Goal: Information Seeking & Learning: Learn about a topic

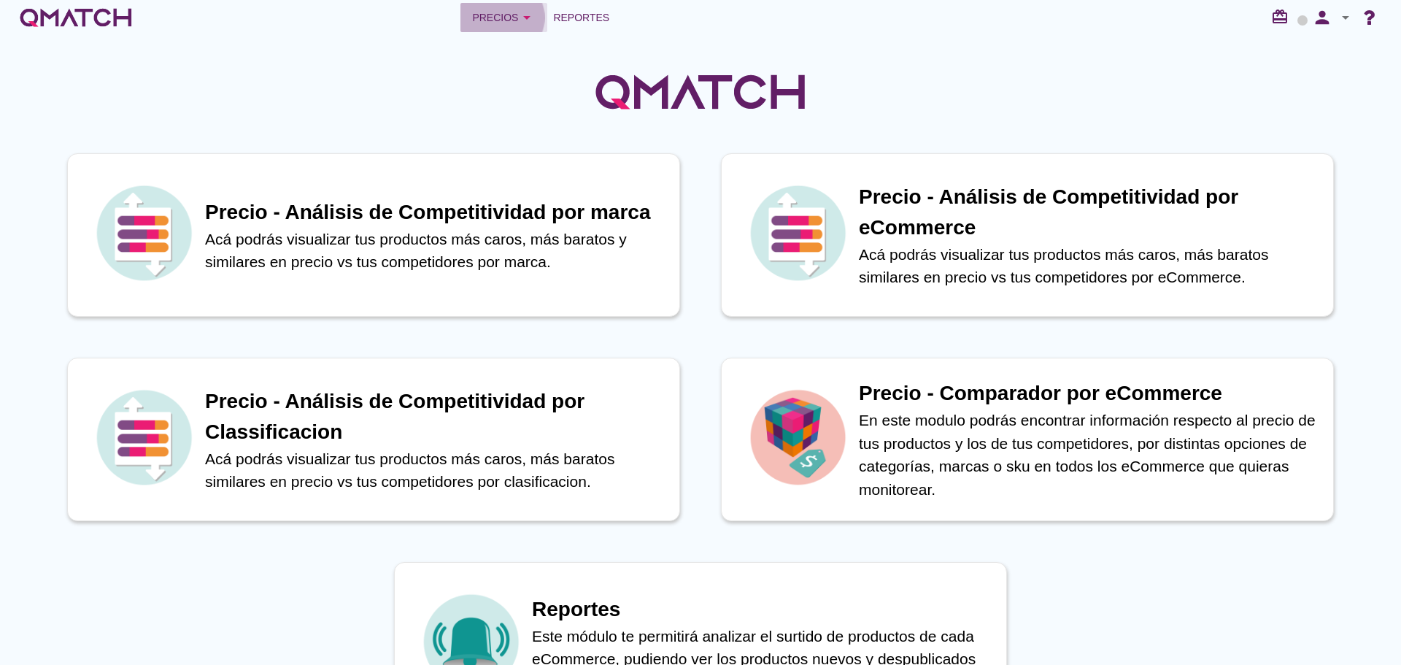
click at [491, 17] on div "Precios arrow_drop_down" at bounding box center [503, 18] width 63 height 18
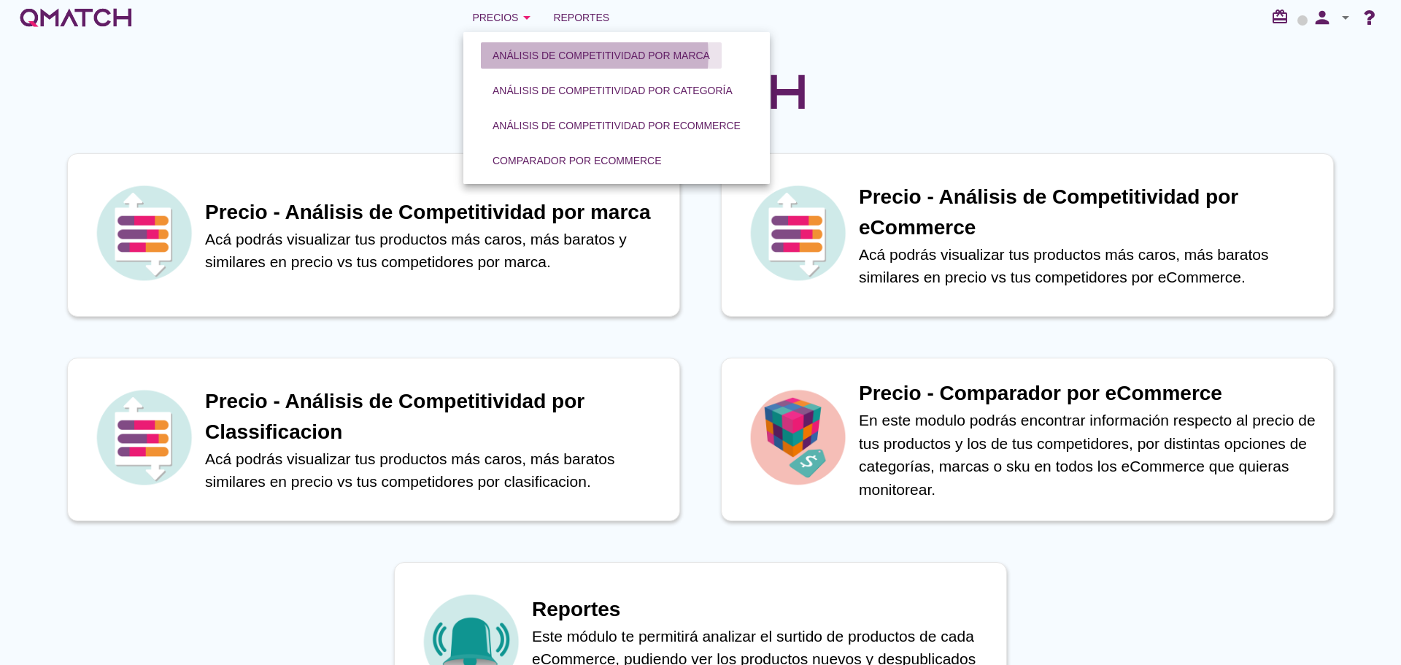
click at [580, 55] on div "Análisis de competitividad por marca" at bounding box center [601, 55] width 217 height 15
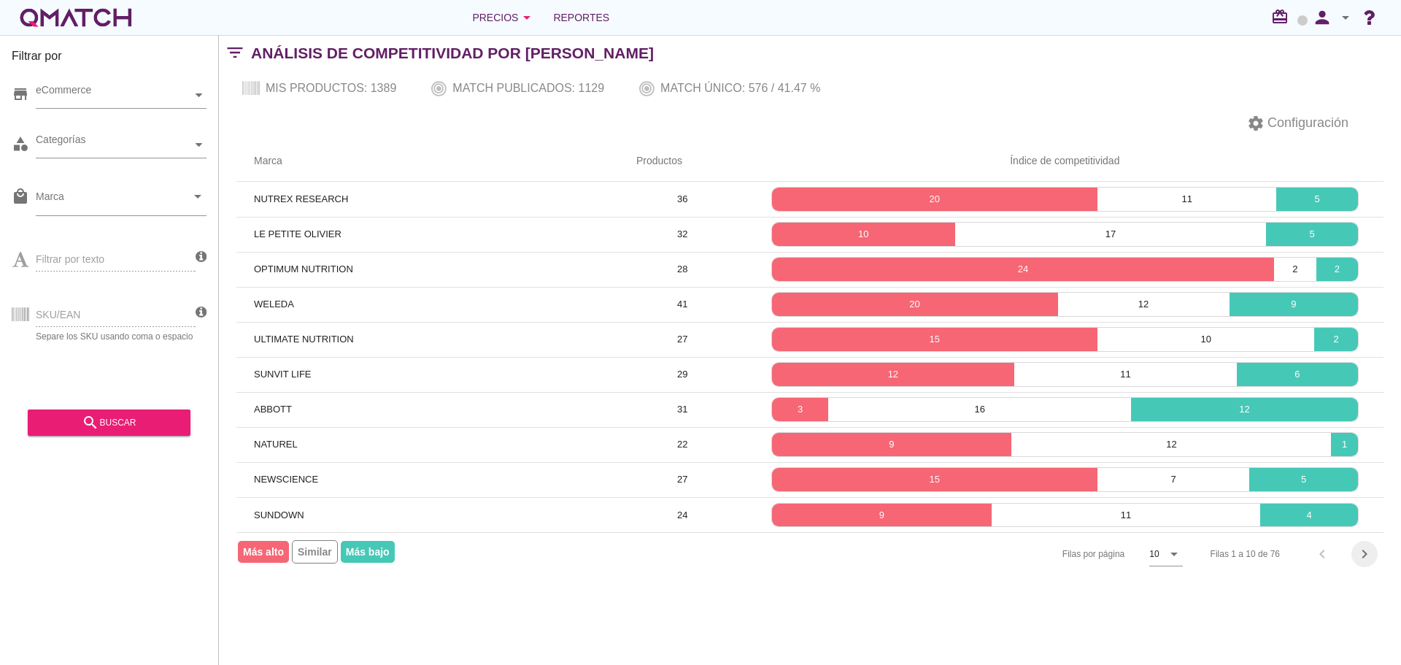
click at [1373, 554] on icon "chevron_right" at bounding box center [1365, 554] width 18 height 18
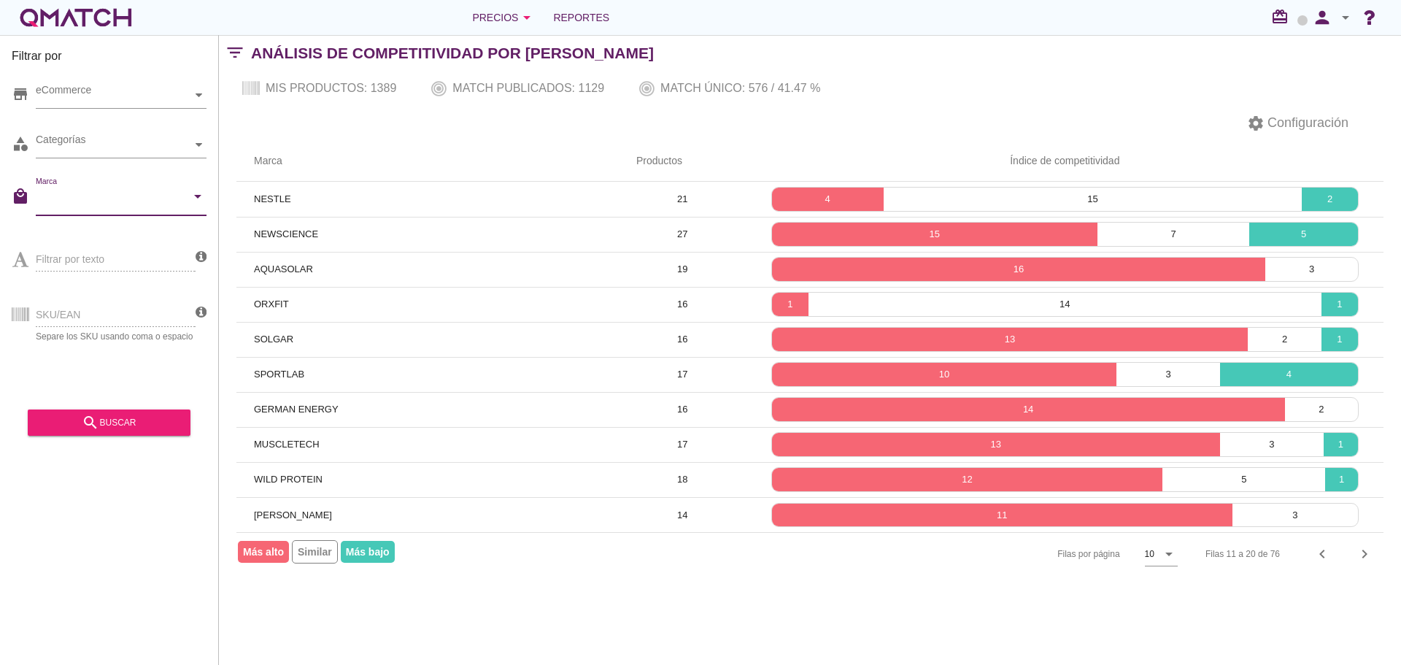
click at [118, 211] on input "Marca" at bounding box center [111, 199] width 150 height 23
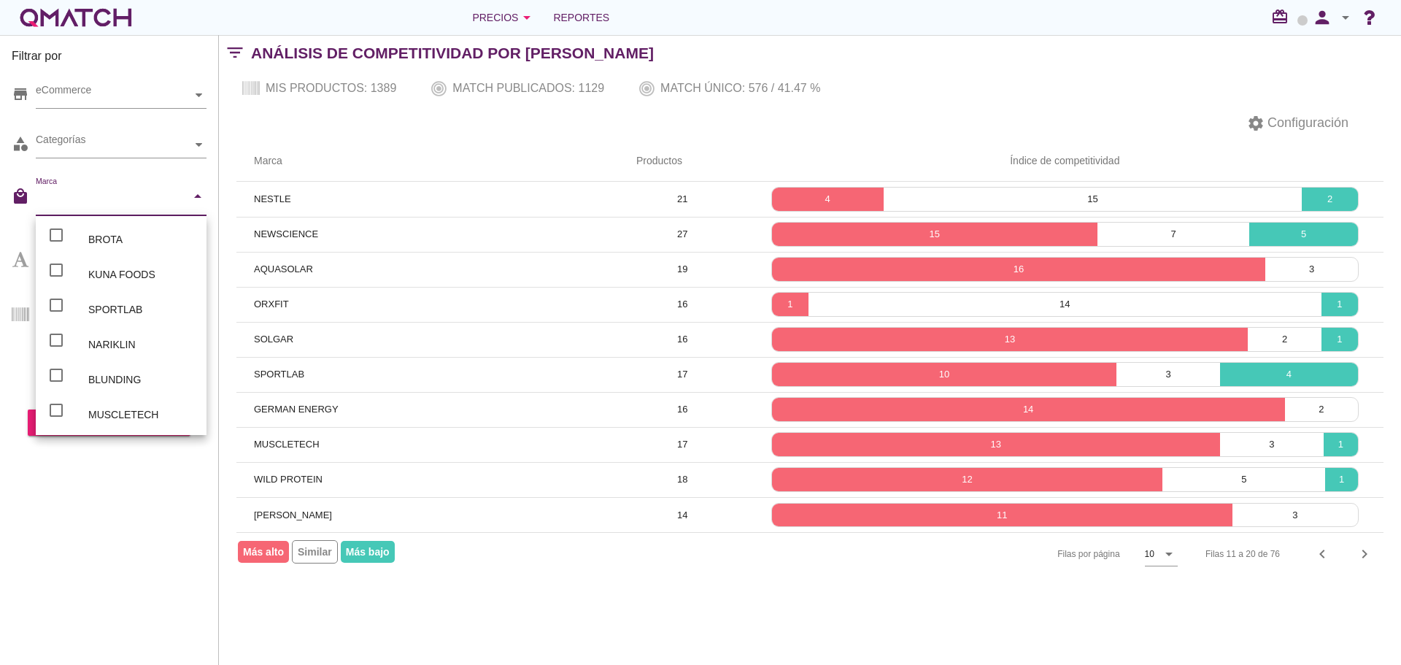
paste input "Sundown"
type input "Sundown"
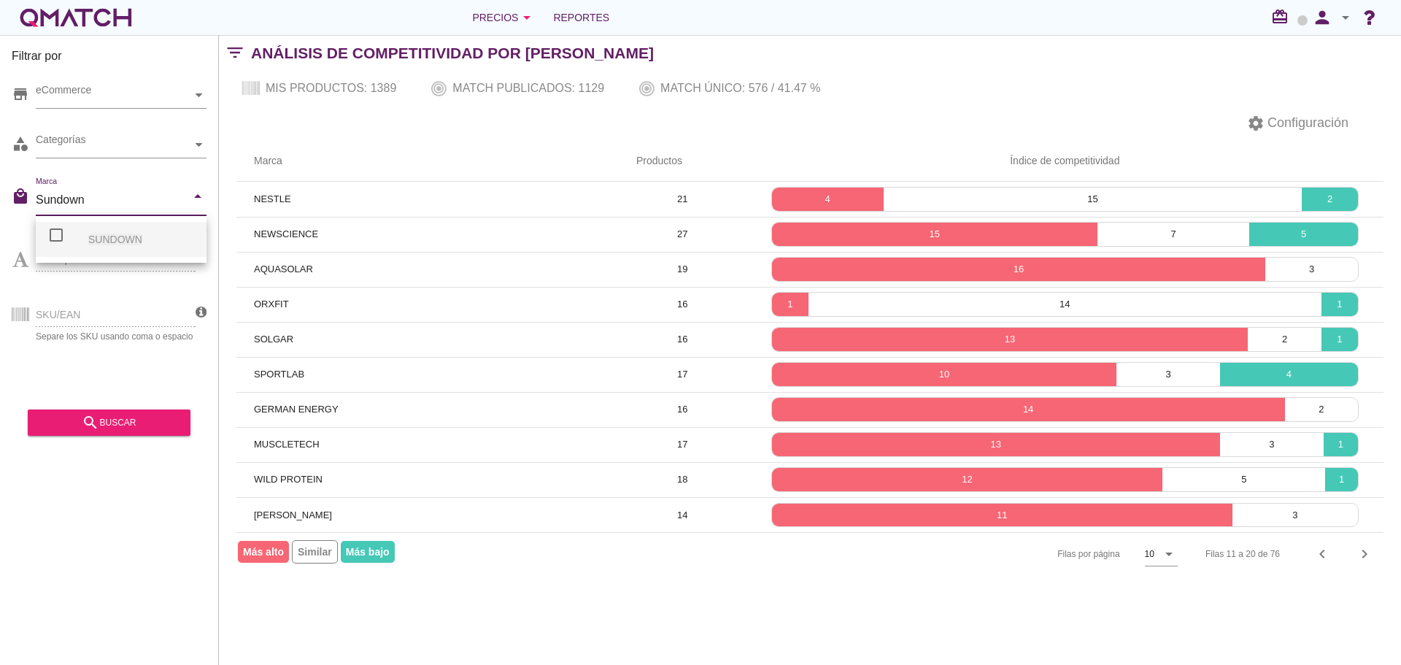
click at [115, 235] on span "SUNDOWN" at bounding box center [115, 240] width 54 height 12
checkbox input "false"
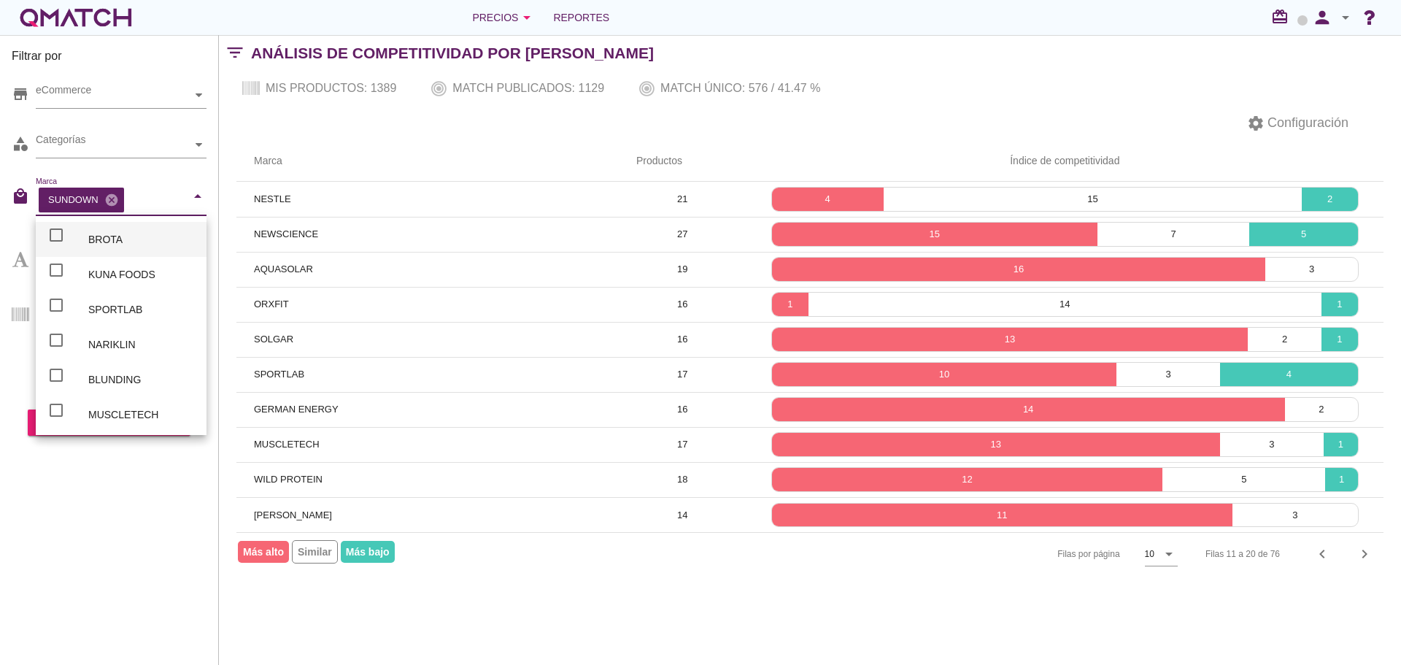
click at [151, 487] on div "Filtrar por store eCommerce category Categorías local_mall Marca SUNDOWN cancel…" at bounding box center [109, 350] width 219 height 630
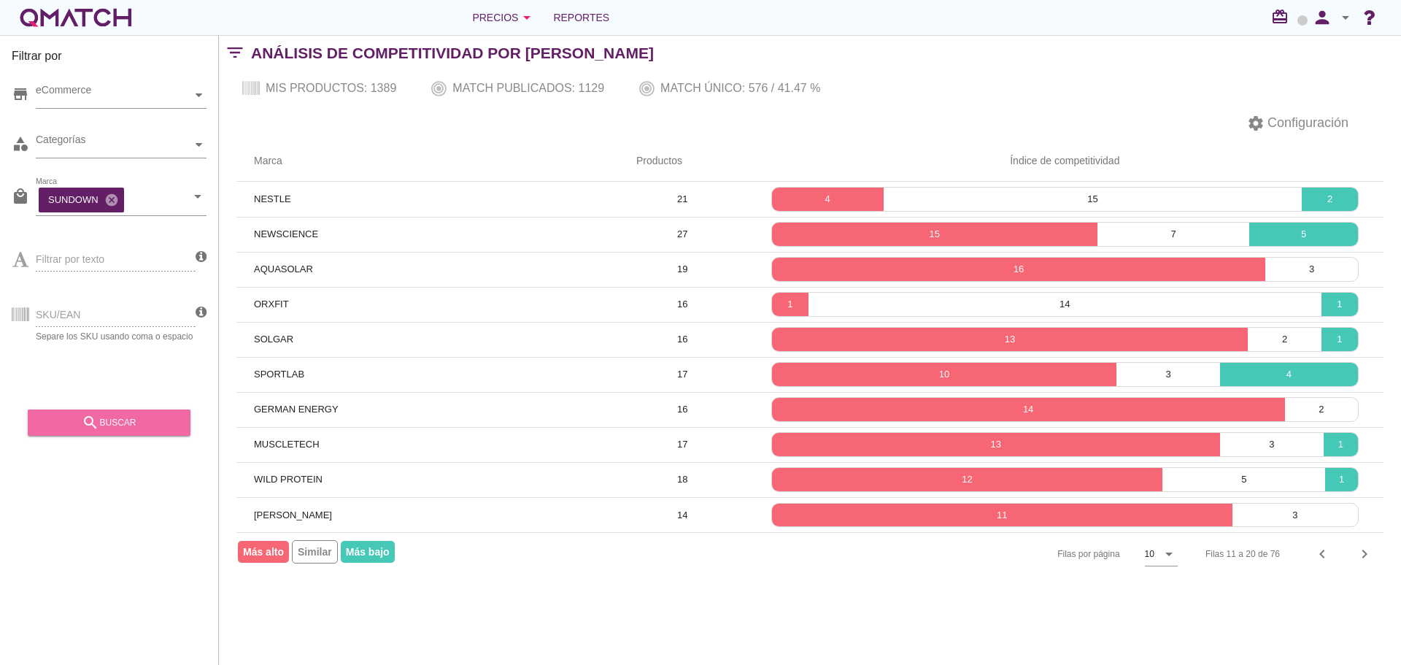
click at [122, 427] on div "search buscar" at bounding box center [108, 423] width 139 height 18
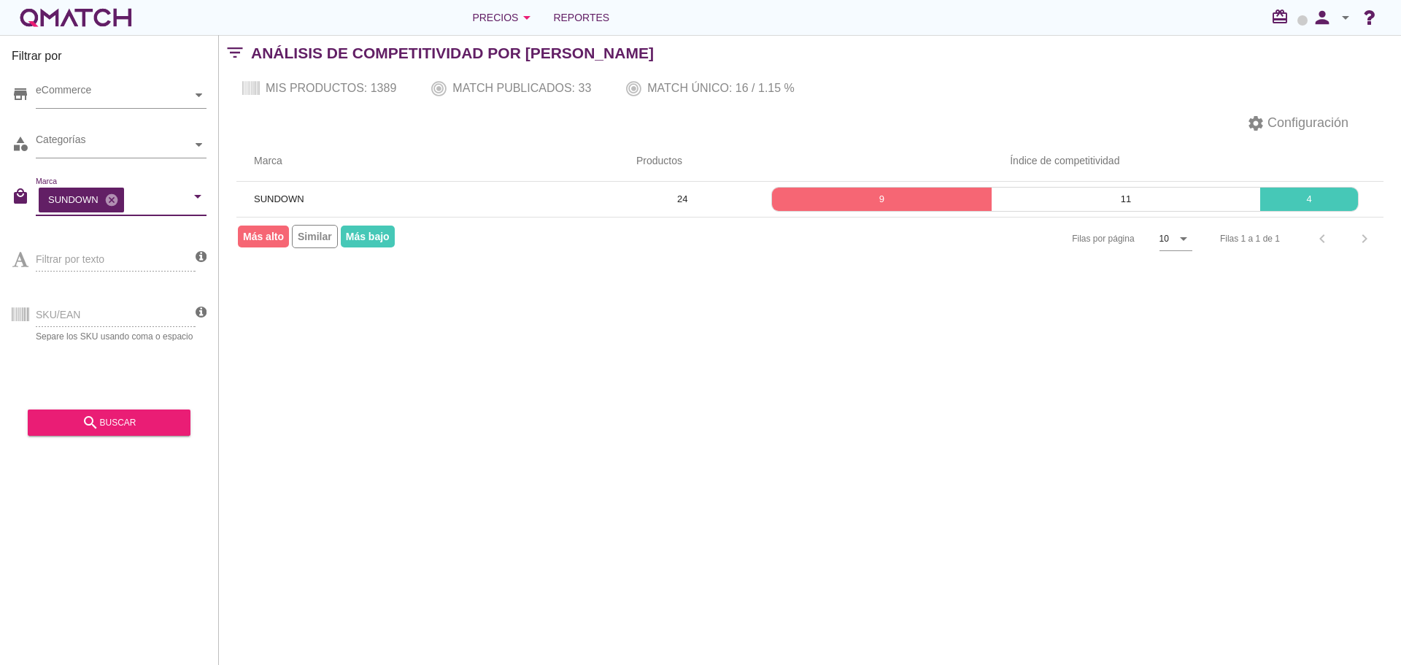
click at [132, 200] on input "Marca" at bounding box center [156, 199] width 59 height 23
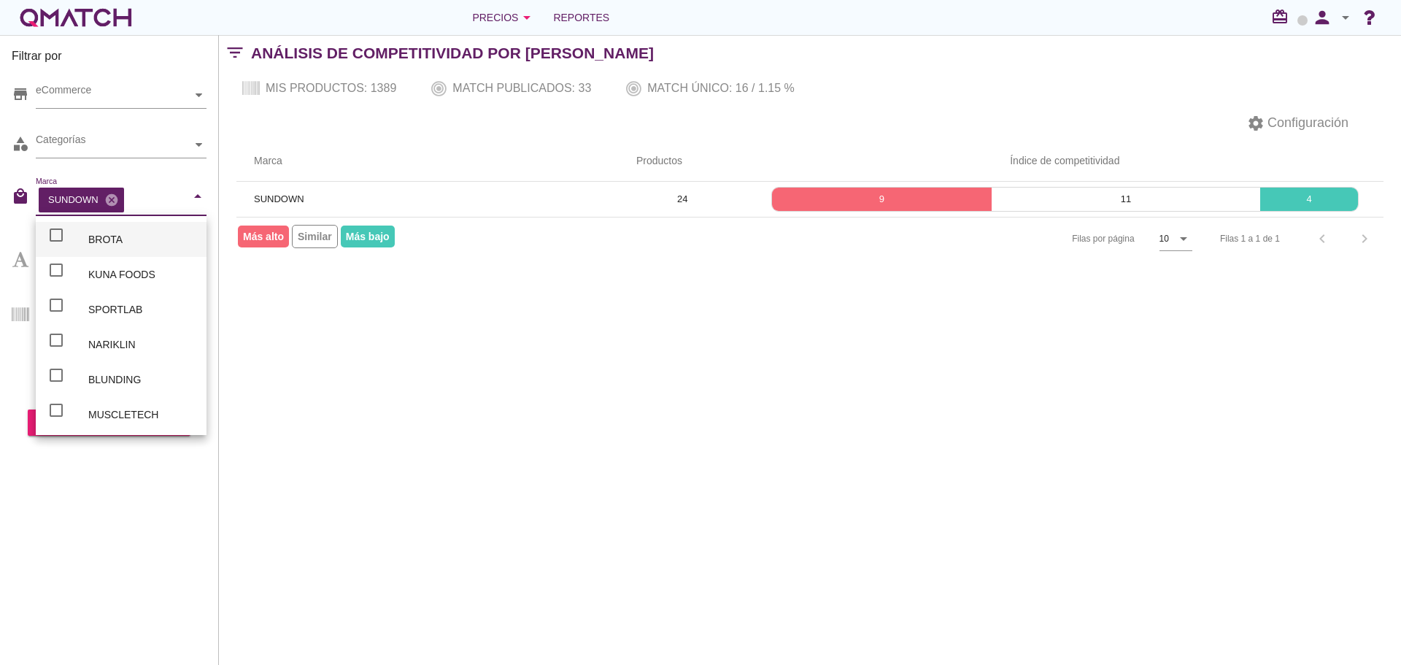
paste input "NewScience"
type input "NewScience"
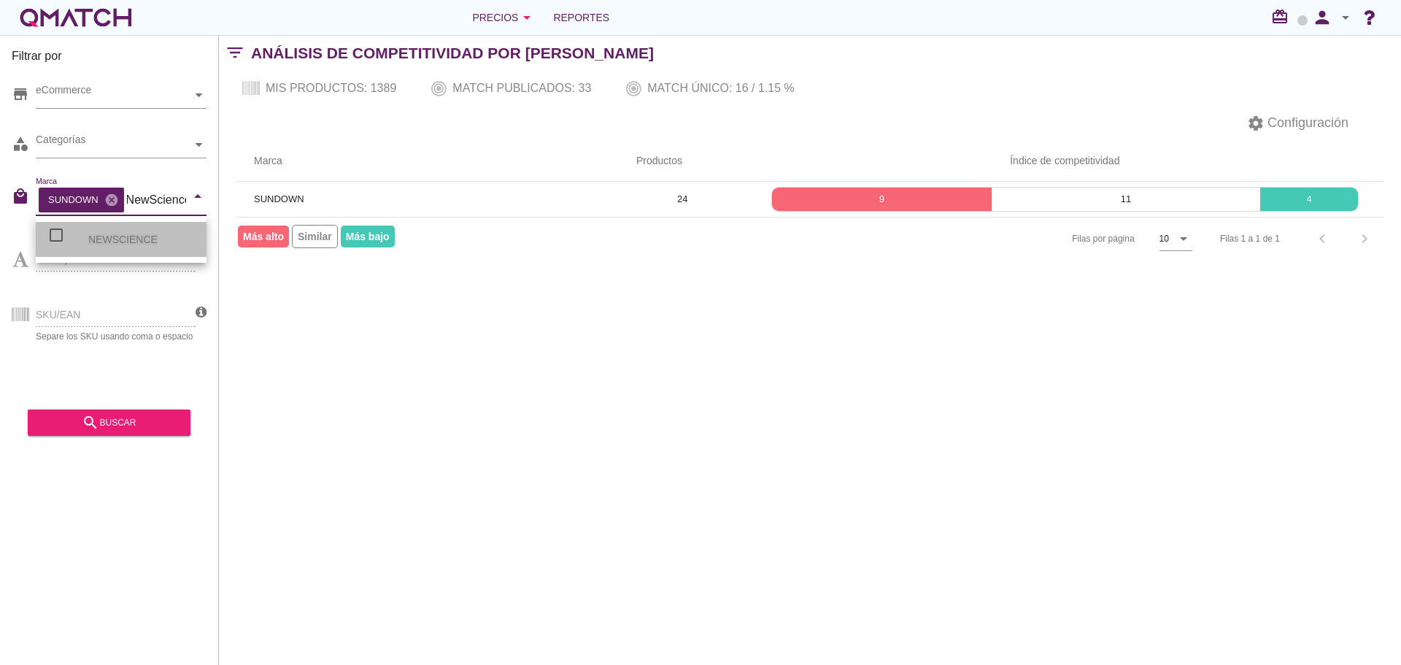
click at [141, 236] on span "NEWSCIENCE" at bounding box center [122, 240] width 69 height 12
checkbox input "false"
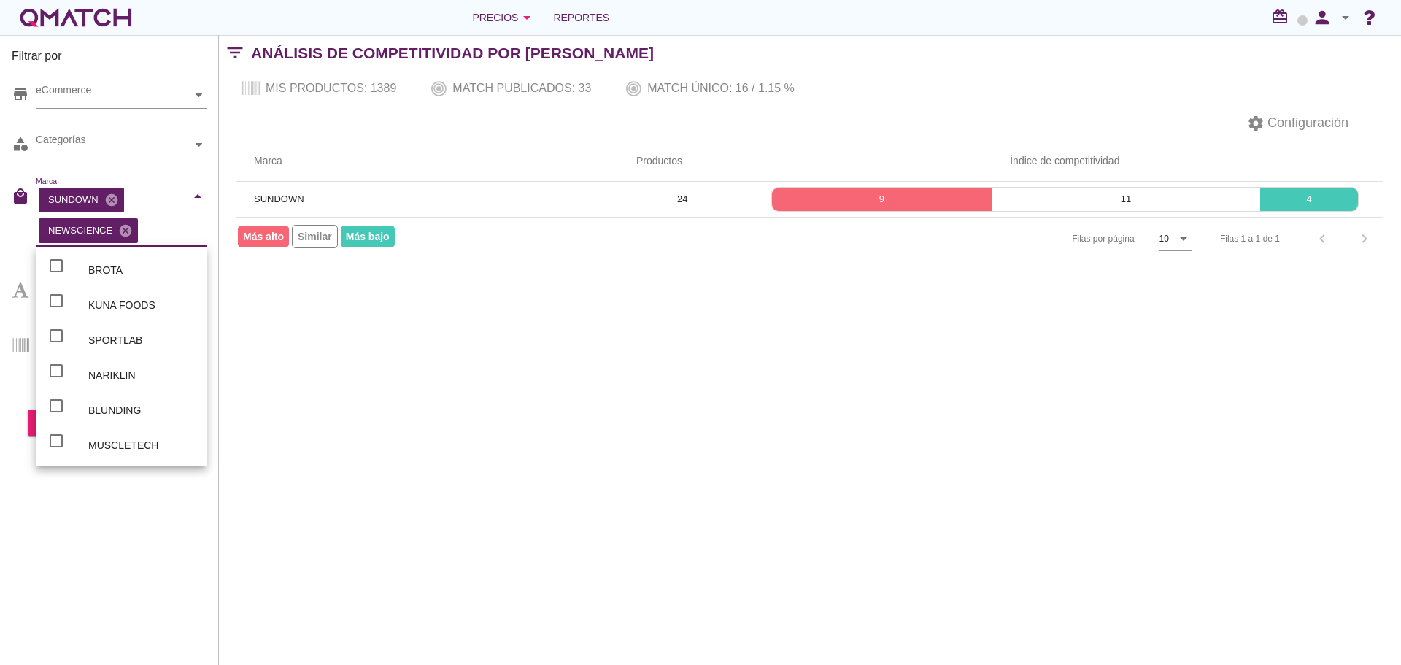
click at [347, 313] on div "Filtrar por store eCommerce category Categorías local_mall Marca SUNDOWN cancel…" at bounding box center [810, 350] width 1182 height 630
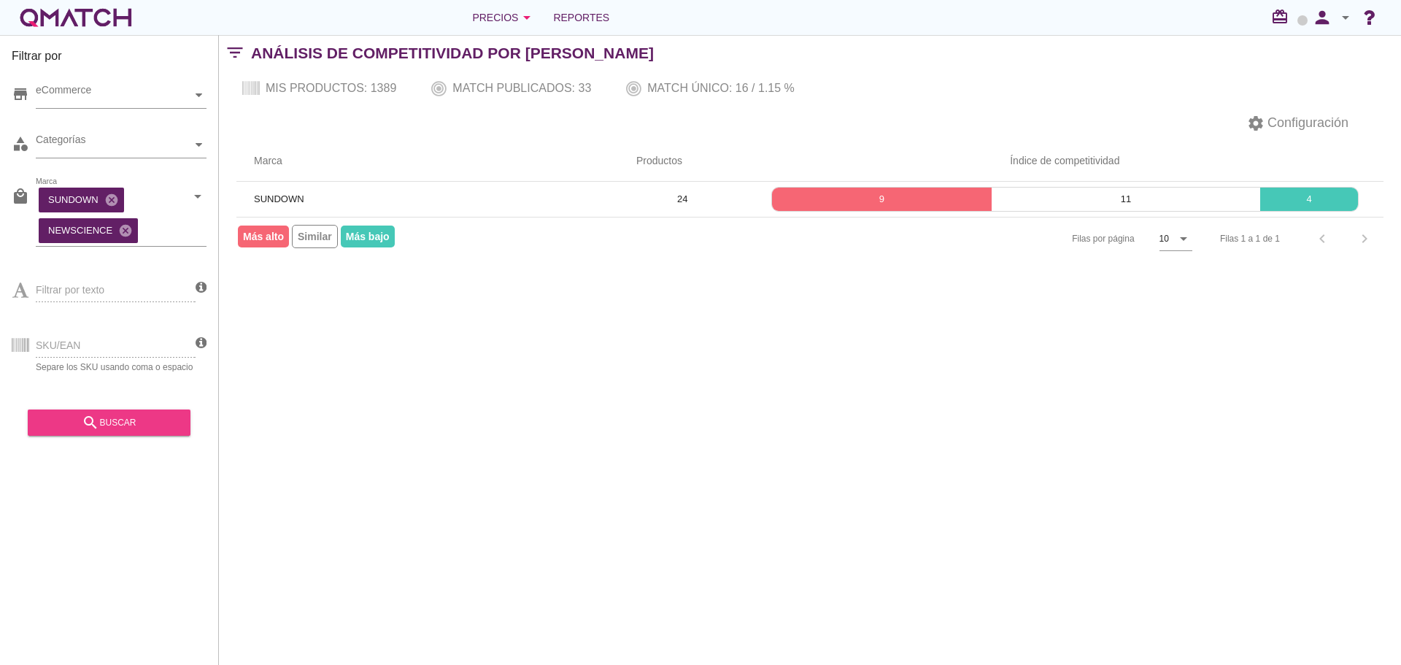
click at [131, 428] on div "search buscar" at bounding box center [108, 423] width 139 height 18
